Goal: Information Seeking & Learning: Learn about a topic

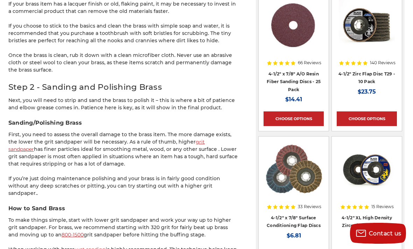
scroll to position [753, 0]
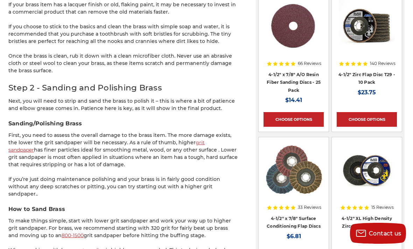
click at [199, 140] on link "grit sandpaper" at bounding box center [106, 147] width 196 height 14
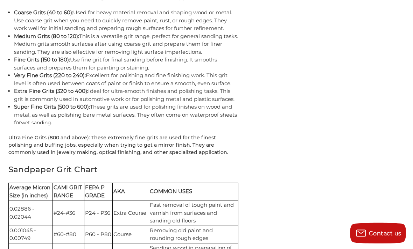
scroll to position [1406, 0]
click at [51, 120] on link "wet sanding" at bounding box center [36, 123] width 30 height 6
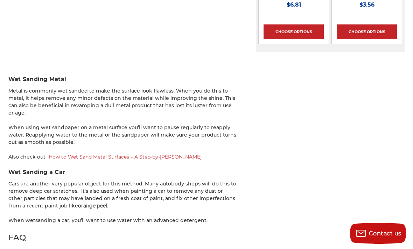
scroll to position [985, 0]
click at [147, 154] on link "How to Wet Sand Metal Surfaces – A Step-by-Step Guide" at bounding box center [125, 157] width 153 height 6
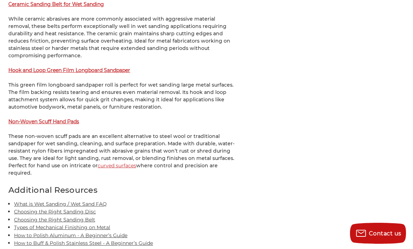
scroll to position [1366, 0]
click at [66, 119] on strong "Non-Woven Scuff Hand Pads" at bounding box center [43, 122] width 71 height 6
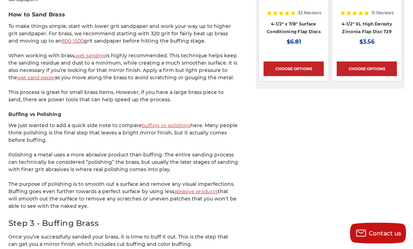
scroll to position [948, 0]
click at [203, 188] on link "abrasive products" at bounding box center [195, 191] width 43 height 6
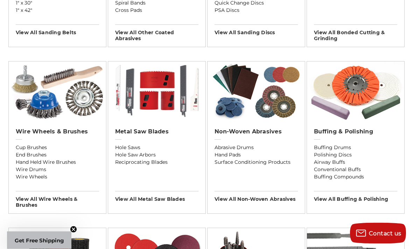
scroll to position [367, 0]
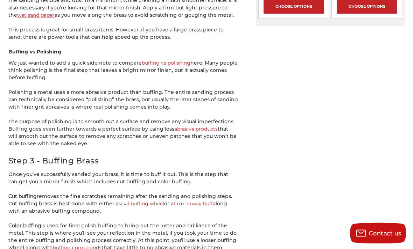
click at [151, 201] on link "sisal buffing wheel" at bounding box center [141, 204] width 45 height 6
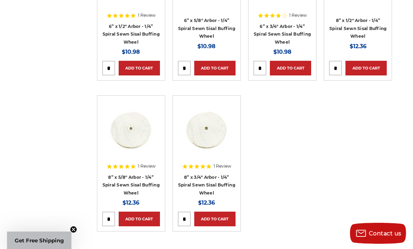
scroll to position [199, 0]
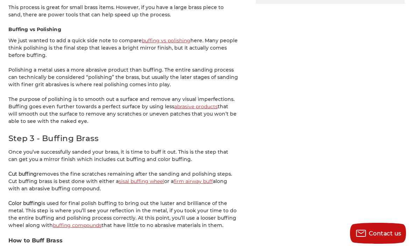
click at [194, 178] on link "firm airway buff" at bounding box center [192, 181] width 39 height 6
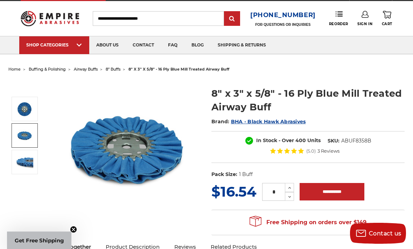
click at [23, 135] on img at bounding box center [24, 135] width 17 height 17
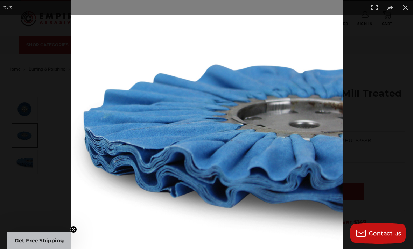
click at [101, 140] on div "3 / 3" at bounding box center [206, 124] width 413 height 249
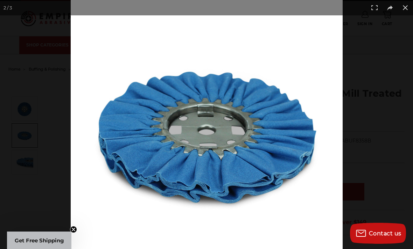
click at [34, 14] on div "2 / 3" at bounding box center [206, 7] width 413 height 15
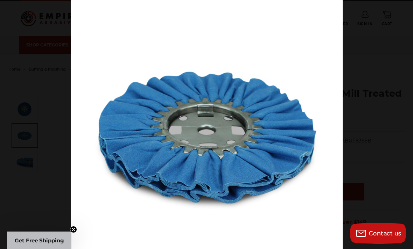
click at [75, 233] on circle "Close teaser" at bounding box center [73, 230] width 7 height 7
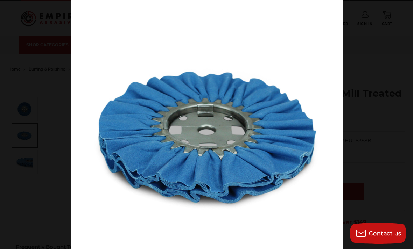
click at [90, 14] on div "2 / 3" at bounding box center [206, 7] width 413 height 15
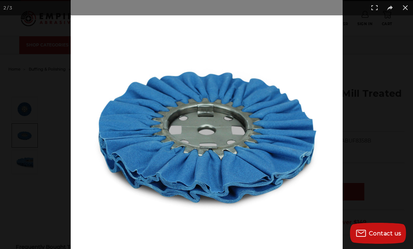
click at [406, 7] on button at bounding box center [404, 7] width 15 height 15
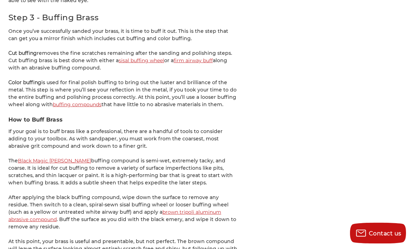
scroll to position [1154, 0]
click at [49, 158] on link "Black Magic Emery" at bounding box center [54, 161] width 73 height 6
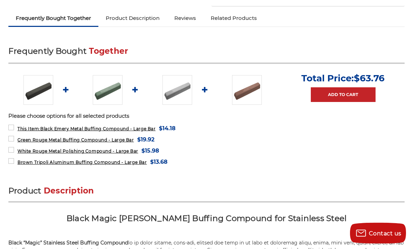
scroll to position [233, 0]
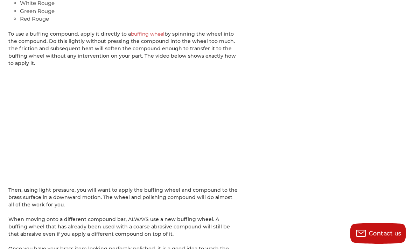
scroll to position [1589, 0]
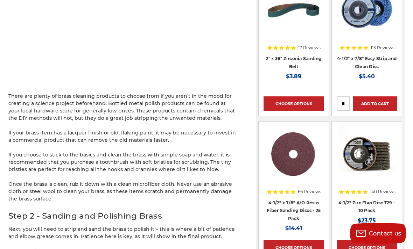
scroll to position [624, 0]
